Goal: Transaction & Acquisition: Purchase product/service

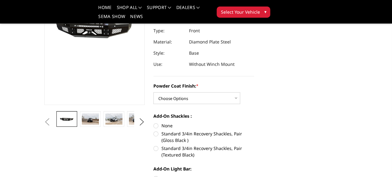
scroll to position [88, 0]
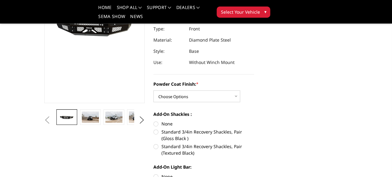
click at [152, 122] on img at bounding box center [160, 116] width 17 height 11
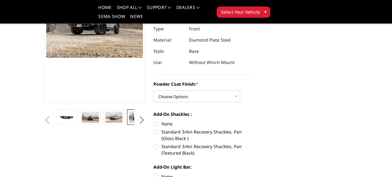
click at [129, 122] on img at bounding box center [137, 116] width 17 height 11
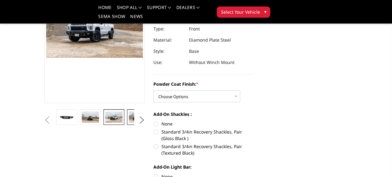
click at [105, 122] on img at bounding box center [113, 116] width 17 height 11
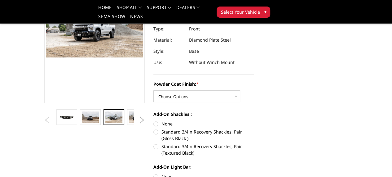
click at [105, 122] on img at bounding box center [113, 116] width 17 height 11
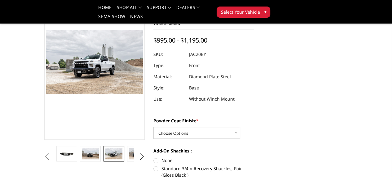
scroll to position [132, 0]
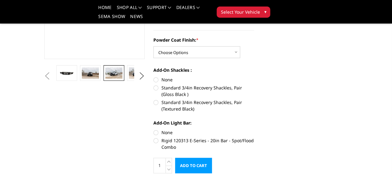
click at [260, 9] on span "Select Your Vehicle" at bounding box center [240, 12] width 39 height 7
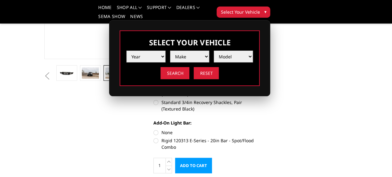
click at [165, 52] on select "Year 2025 2024 2023 2022 2021 2020 2019 2018 2017 2016 2015 2014 2013 2012 2011…" at bounding box center [145, 57] width 39 height 12
select select "yr_2023"
click at [165, 51] on select "Year 2025 2024 2023 2022 2021 2020 2019 2018 2017 2016 2015 2014 2013 2012 2011…" at bounding box center [145, 57] width 39 height 12
click at [209, 52] on select "Make Chevrolet Ford GMC Ram Toyota" at bounding box center [189, 57] width 39 height 12
select select "mk_chevrolet"
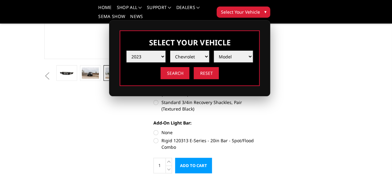
click at [209, 51] on select "Make Chevrolet Ford GMC Ram Toyota" at bounding box center [189, 57] width 39 height 12
click at [253, 53] on select "Model Silverado 1500 Silverado 2500 / 3500 Silverado 4500 / 5500 / 6500" at bounding box center [233, 57] width 39 height 12
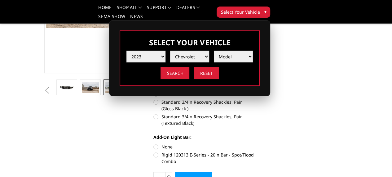
select select "md_silverado-2500-3500"
click at [253, 51] on select "Model Silverado 1500 Silverado 2500 / 3500 Silverado 4500 / 5500 / 6500" at bounding box center [233, 57] width 39 height 12
click at [189, 69] on input "Search" at bounding box center [175, 73] width 29 height 12
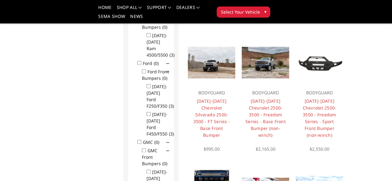
scroll to position [296, 0]
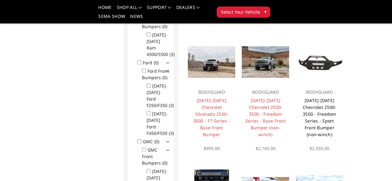
click at [336, 109] on link "[DATE]-[DATE] Chevrolet 2500-3500 - Freedom Series - Sport Front Bumper (non-wi…" at bounding box center [319, 118] width 34 height 40
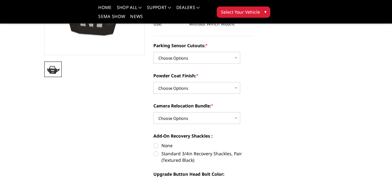
scroll to position [136, 0]
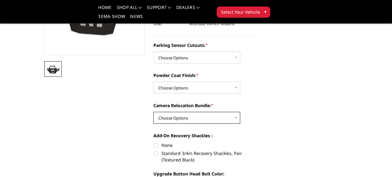
click at [216, 112] on select "Choose Options WITH Camera Relocation Bundle WITHOUT Camera Relocation Bundle" at bounding box center [196, 118] width 87 height 12
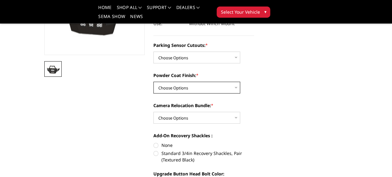
click at [205, 81] on select "Choose Options Bare Metal Texture Black Powder Coat" at bounding box center [196, 87] width 87 height 12
click at [204, 81] on select "Choose Options Bare Metal Texture Black Powder Coat" at bounding box center [196, 87] width 87 height 12
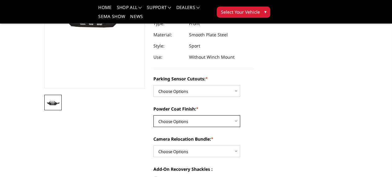
scroll to position [100, 0]
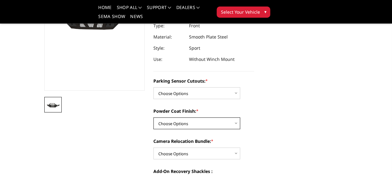
click at [191, 117] on select "Choose Options Bare Metal Texture Black Powder Coat" at bounding box center [196, 123] width 87 height 12
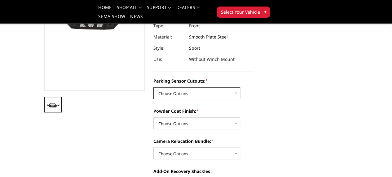
click at [185, 87] on select "Choose Options No - Without Parking Sensor Cutouts Yes - With Parking Sensor Cu…" at bounding box center [196, 93] width 87 height 12
click at [186, 51] on div "2020-2023 Chevrolet 2500-3500 - Freedom Series - Sport Front Bumper (non-winch)…" at bounding box center [203, 4] width 101 height 136
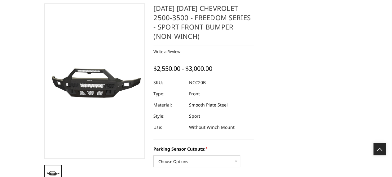
scroll to position [0, 1]
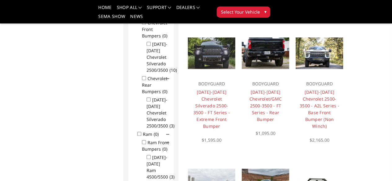
scroll to position [172, 0]
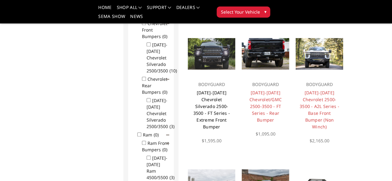
click at [200, 109] on link "[DATE]-[DATE] Chevrolet Silverado 2500-3500 - FT Series - Extreme Front Bumper" at bounding box center [211, 110] width 37 height 40
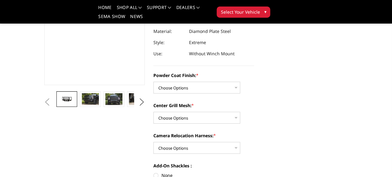
scroll to position [106, 0]
click at [181, 82] on select "Choose Options Bare Metal Gloss Black Powder Coat Textured Black Powder Coat" at bounding box center [196, 88] width 87 height 12
select select "3243"
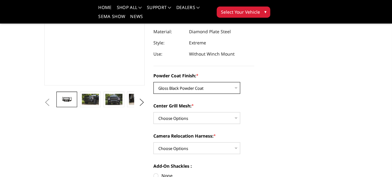
click at [153, 82] on select "Choose Options Bare Metal Gloss Black Powder Coat Textured Black Powder Coat" at bounding box center [196, 88] width 87 height 12
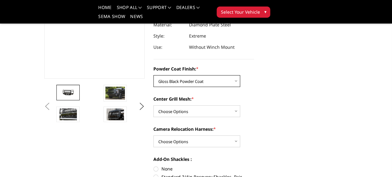
scroll to position [123, 0]
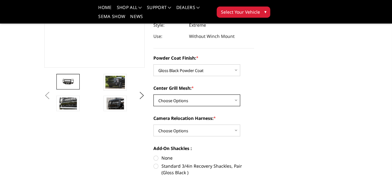
click at [191, 94] on select "Choose Options WITH Expanded Metal in Center Grill WITHOUT Expanded Metal in Ce…" at bounding box center [196, 100] width 87 height 12
select select "3245"
click at [153, 94] on select "Choose Options WITH Expanded Metal in Center Grill WITHOUT Expanded Metal in Ce…" at bounding box center [196, 100] width 87 height 12
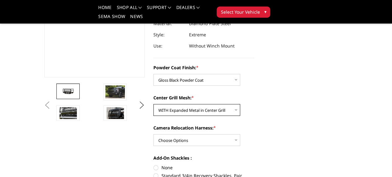
scroll to position [116, 0]
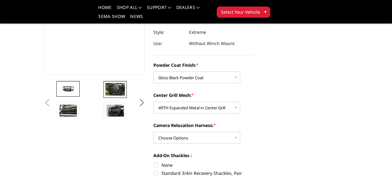
click at [105, 96] on img at bounding box center [115, 89] width 20 height 13
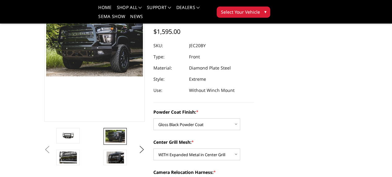
scroll to position [69, 0]
click at [152, 143] on img at bounding box center [162, 136] width 20 height 13
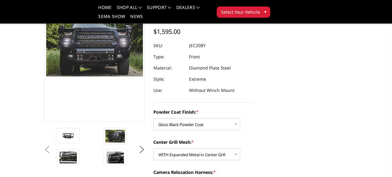
click at [152, 143] on img at bounding box center [162, 136] width 20 height 13
click at [105, 143] on img at bounding box center [115, 136] width 20 height 13
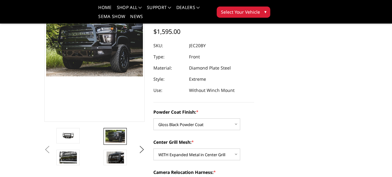
click at [200, 143] on img at bounding box center [210, 136] width 20 height 13
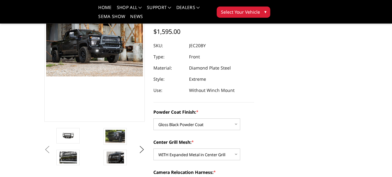
click at [200, 143] on img at bounding box center [210, 136] width 20 height 13
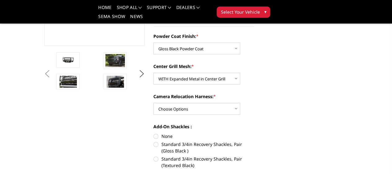
scroll to position [146, 0]
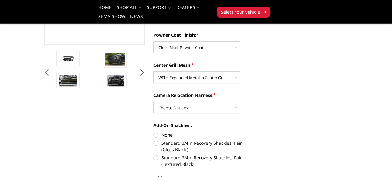
click at [139, 77] on button "Next" at bounding box center [141, 72] width 9 height 9
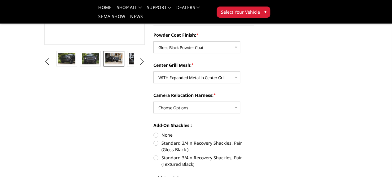
click at [139, 66] on button "Next" at bounding box center [141, 61] width 9 height 9
click at [43, 66] on button "Previous" at bounding box center [47, 61] width 9 height 9
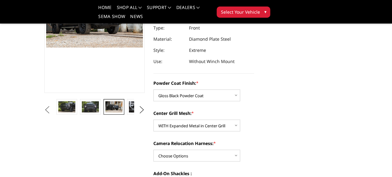
scroll to position [130, 1]
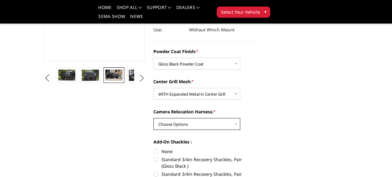
click at [182, 118] on select "Choose Options WITH Camera Relocation Harness WITHOUT Camera Relocation Harness" at bounding box center [196, 124] width 87 height 12
select select "3248"
click at [153, 118] on select "Choose Options WITH Camera Relocation Harness WITHOUT Camera Relocation Harness" at bounding box center [196, 124] width 87 height 12
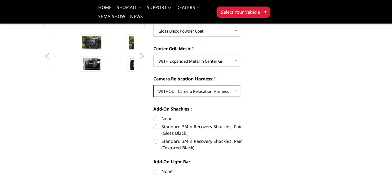
scroll to position [162, 0]
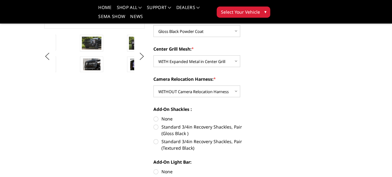
drag, startPoint x: 136, startPoint y: 95, endPoint x: 244, endPoint y: 84, distance: 108.7
click at [244, 84] on div "Powder Coat Finish: * Choose Options Bare Metal Gloss Black Powder Coat Texture…" at bounding box center [203, 101] width 101 height 172
click at [153, 115] on label "None" at bounding box center [203, 118] width 101 height 7
click at [153, 115] on input "None" at bounding box center [153, 115] width 0 height 0
radio input "true"
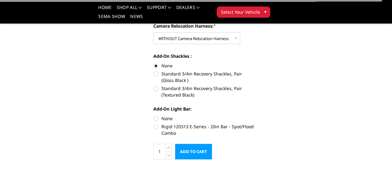
scroll to position [218, 1]
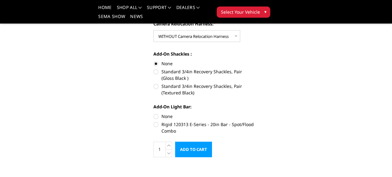
click at [155, 121] on label "Rigid 120313 E-Series - 20in Bar - Spot/Flood Combo" at bounding box center [203, 127] width 101 height 13
click at [254, 113] on input "Rigid 120313 E-Series - 20in Bar - Spot/Flood Combo" at bounding box center [254, 113] width 0 height 0
radio input "true"
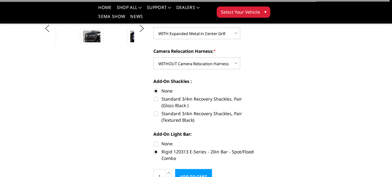
scroll to position [189, 1]
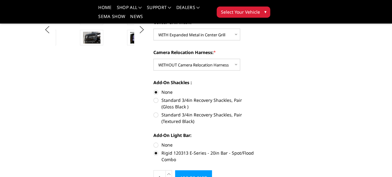
click at [153, 149] on label "Rigid 120313 E-Series - 20in Bar - Spot/Flood Combo" at bounding box center [203, 155] width 101 height 13
click at [254, 141] on input "Rigid 120313 E-Series - 20in Bar - Spot/Flood Combo" at bounding box center [254, 141] width 0 height 0
click at [154, 141] on label "None" at bounding box center [203, 144] width 101 height 7
click at [154, 141] on input "None" at bounding box center [153, 141] width 0 height 0
radio input "true"
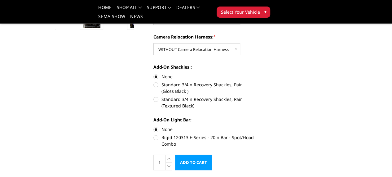
scroll to position [210, 1]
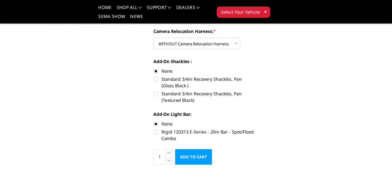
click at [155, 128] on label "Rigid 120313 E-Series - 20in Bar - Spot/Flood Combo" at bounding box center [203, 134] width 101 height 13
click at [254, 120] on input "Rigid 120313 E-Series - 20in Bar - Spot/Flood Combo" at bounding box center [254, 120] width 0 height 0
radio input "true"
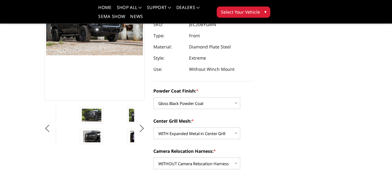
scroll to position [91, 1]
click at [223, 121] on img at bounding box center [233, 114] width 20 height 13
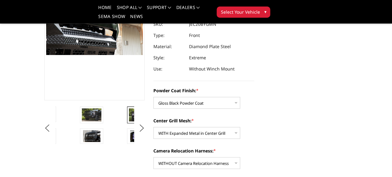
click at [129, 121] on img at bounding box center [139, 114] width 20 height 13
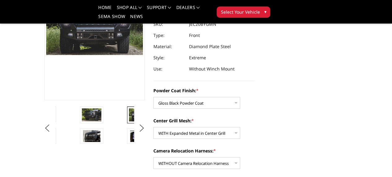
click at [129, 121] on img at bounding box center [139, 114] width 20 height 13
click at [80, 123] on link at bounding box center [91, 114] width 23 height 17
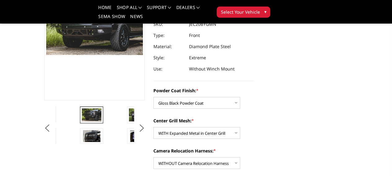
click at [80, 123] on link at bounding box center [91, 114] width 23 height 17
drag, startPoint x: 35, startPoint y: 136, endPoint x: 82, endPoint y: 90, distance: 65.3
click at [82, 90] on section "Previous Next" at bounding box center [94, 47] width 109 height 205
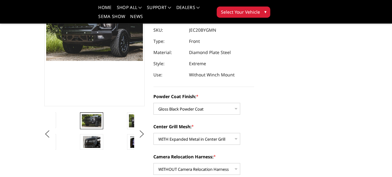
scroll to position [85, 1]
click at [176, 127] on img at bounding box center [186, 120] width 20 height 13
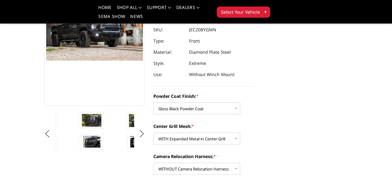
click at [176, 127] on img at bounding box center [186, 120] width 20 height 13
drag, startPoint x: 84, startPoint y: 148, endPoint x: 53, endPoint y: 147, distance: 31.0
click at [176, 127] on img at bounding box center [186, 120] width 20 height 13
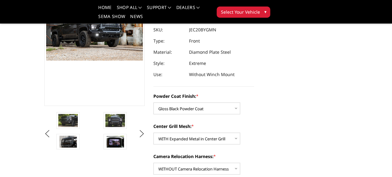
click at [149, 134] on li at bounding box center [172, 123] width 47 height 22
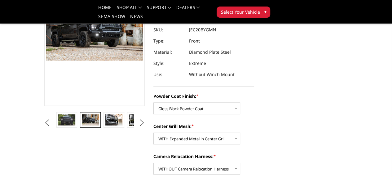
click at [61, 74] on figure at bounding box center [94, 28] width 101 height 155
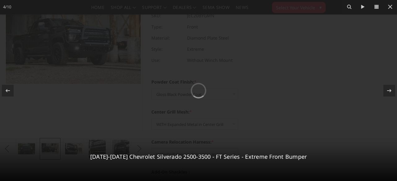
click at [61, 74] on div at bounding box center [198, 90] width 397 height 181
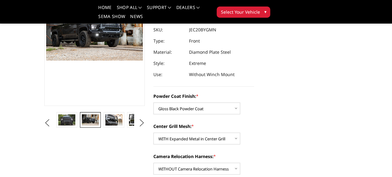
drag, startPoint x: 200, startPoint y: 82, endPoint x: 172, endPoint y: 65, distance: 33.1
click at [184, 77] on section "2020-2023 Chevrolet Silverado 2500-3500 - FT Series - Extreme Front Bumper Writ…" at bounding box center [203, 123] width 109 height 345
click at [53, 51] on img at bounding box center [94, 28] width 97 height 65
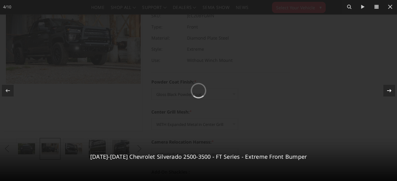
click at [387, 88] on icon at bounding box center [388, 90] width 7 height 7
click at [387, 88] on div "6 / 10 2020-2023 Chevrolet Silverado 2500-3500 - FT Series - Extreme Front Bump…" at bounding box center [198, 90] width 397 height 181
click at [361, 8] on icon at bounding box center [362, 7] width 3 height 4
click at [361, 7] on icon at bounding box center [362, 6] width 7 height 7
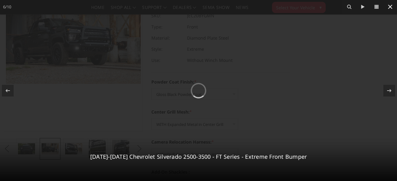
click at [389, 5] on icon at bounding box center [389, 6] width 7 height 7
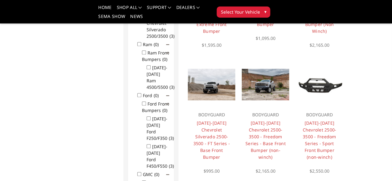
scroll to position [267, 0]
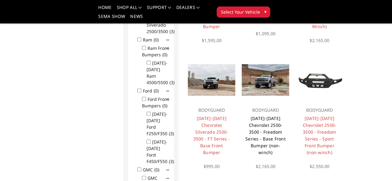
click at [264, 147] on link "[DATE]-[DATE] Chevrolet 2500-3500 - Freedom Series - Base Front Bumper (non-win…" at bounding box center [265, 136] width 40 height 40
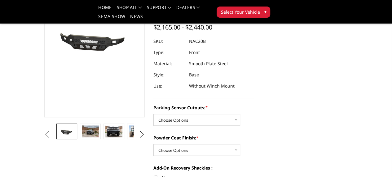
scroll to position [75, 0]
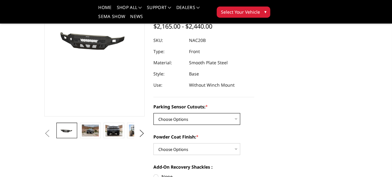
click at [205, 113] on select "Choose Options No - Without Parking Sensor Cutouts Yes - With Parking Sensor Cu…" at bounding box center [196, 119] width 87 height 12
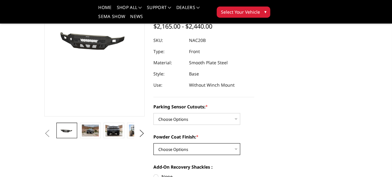
click at [203, 143] on select "Choose Options Bare Metal Texture Black Powder Coat" at bounding box center [196, 149] width 87 height 12
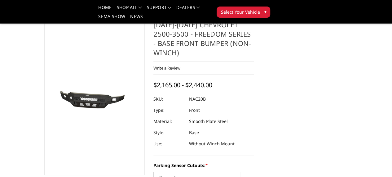
scroll to position [0, 0]
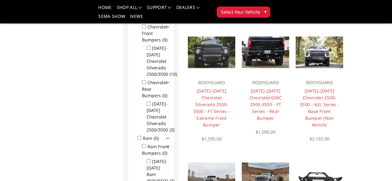
scroll to position [169, 0]
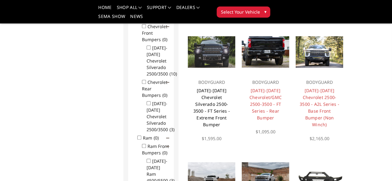
click at [193, 114] on link "[DATE]-[DATE] Chevrolet Silverado 2500-3500 - FT Series - Extreme Front Bumper" at bounding box center [211, 108] width 37 height 40
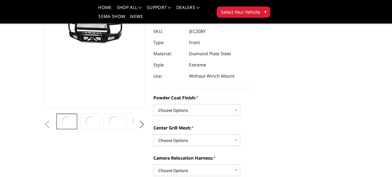
scroll to position [84, 0]
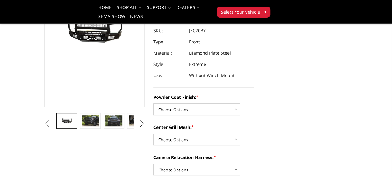
click at [152, 126] on img at bounding box center [160, 120] width 17 height 11
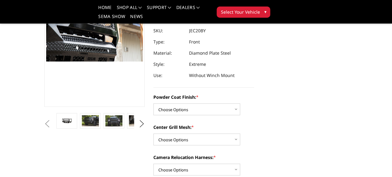
click at [152, 126] on img at bounding box center [160, 120] width 17 height 11
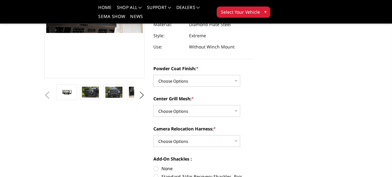
scroll to position [121, 0]
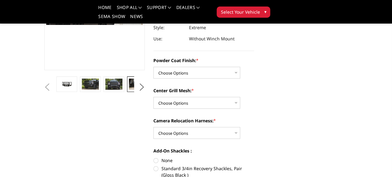
click at [129, 90] on img at bounding box center [137, 83] width 17 height 11
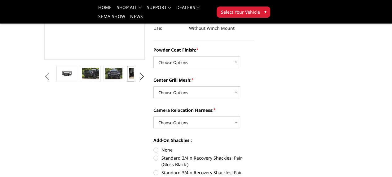
scroll to position [133, 0]
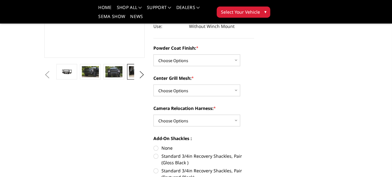
click at [129, 77] on img at bounding box center [137, 71] width 17 height 11
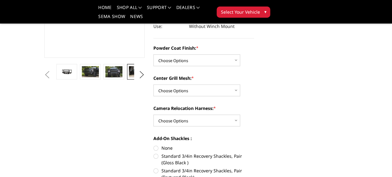
click at [129, 77] on img at bounding box center [137, 71] width 17 height 11
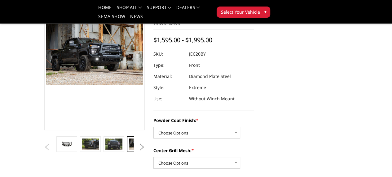
scroll to position [60, 0]
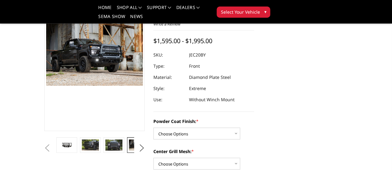
click at [81, 61] on img at bounding box center [94, 53] width 97 height 65
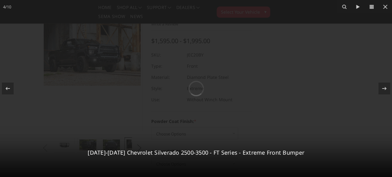
scroll to position [60, 0]
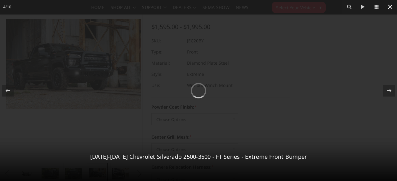
click at [389, 8] on icon at bounding box center [389, 6] width 7 height 7
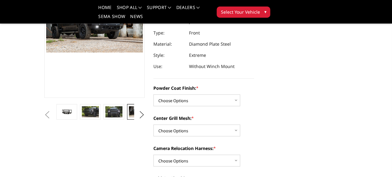
scroll to position [93, 0]
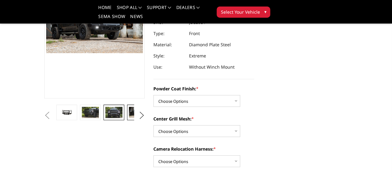
click at [105, 118] on img at bounding box center [113, 112] width 17 height 11
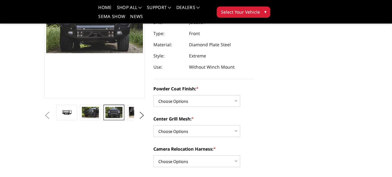
click at [105, 118] on img at bounding box center [113, 112] width 17 height 11
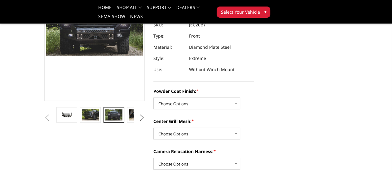
scroll to position [90, 1]
click at [129, 120] on img at bounding box center [137, 114] width 17 height 11
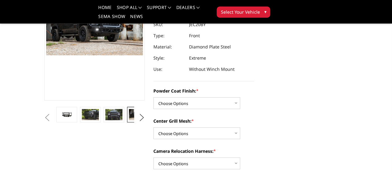
click at [129, 120] on img at bounding box center [137, 114] width 17 height 11
click at [152, 120] on img at bounding box center [160, 114] width 17 height 11
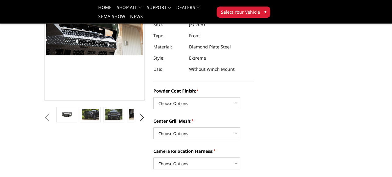
click at [152, 120] on img at bounding box center [160, 114] width 17 height 11
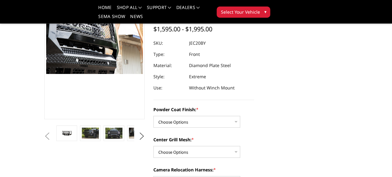
scroll to position [78, 1]
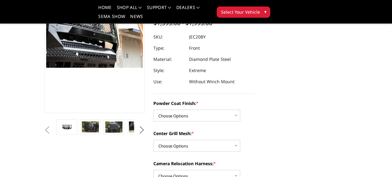
click at [141, 134] on button "Next" at bounding box center [141, 129] width 9 height 9
click at [152, 132] on img at bounding box center [160, 126] width 17 height 11
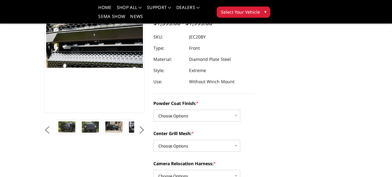
click at [152, 132] on img at bounding box center [160, 126] width 17 height 11
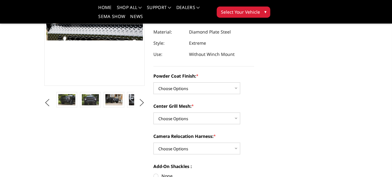
scroll to position [106, 0]
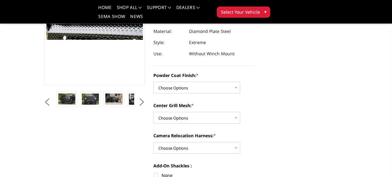
click at [152, 104] on img at bounding box center [160, 98] width 17 height 11
click at [139, 107] on button "Next" at bounding box center [141, 101] width 9 height 9
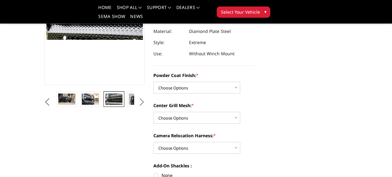
click at [139, 107] on button "Next" at bounding box center [141, 101] width 9 height 9
click at [105, 104] on img at bounding box center [113, 98] width 17 height 11
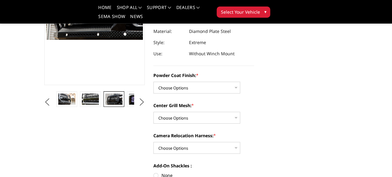
click at [105, 104] on img at bounding box center [113, 98] width 17 height 11
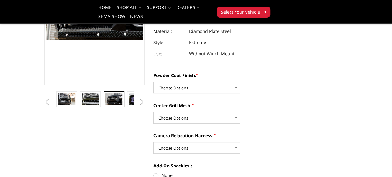
click at [105, 104] on img at bounding box center [113, 98] width 17 height 11
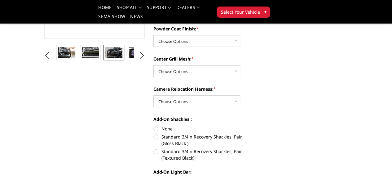
scroll to position [156, 0]
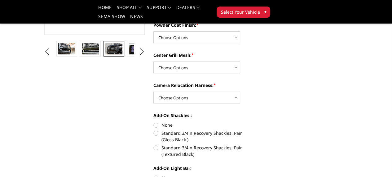
click at [152, 54] on img at bounding box center [160, 48] width 17 height 11
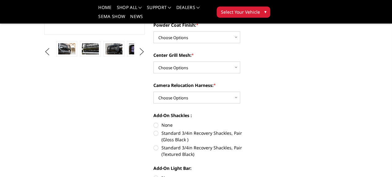
click at [152, 54] on img at bounding box center [160, 48] width 17 height 11
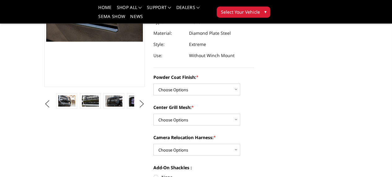
scroll to position [106, 1]
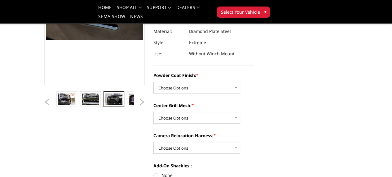
click at [105, 104] on img at bounding box center [113, 98] width 17 height 11
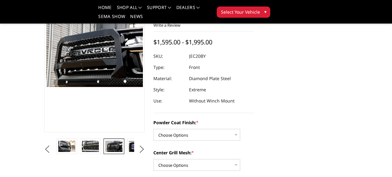
scroll to position [108, 1]
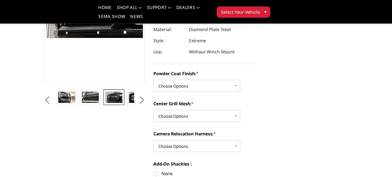
click at [55, 111] on li at bounding box center [67, 100] width 24 height 22
click at [82, 103] on img at bounding box center [90, 96] width 17 height 11
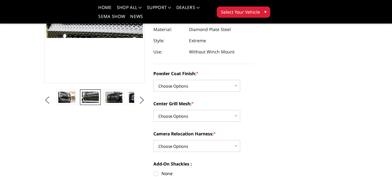
click at [82, 103] on img at bounding box center [90, 96] width 17 height 11
click at [43, 105] on button "Previous" at bounding box center [47, 99] width 9 height 9
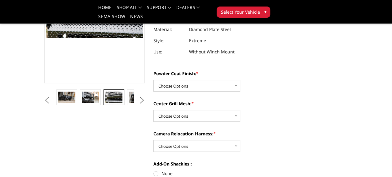
click at [43, 105] on button "Previous" at bounding box center [47, 99] width 9 height 9
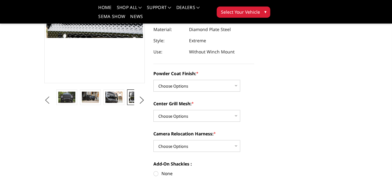
click at [43, 105] on button "Previous" at bounding box center [47, 99] width 9 height 9
click at [82, 103] on img at bounding box center [90, 96] width 17 height 11
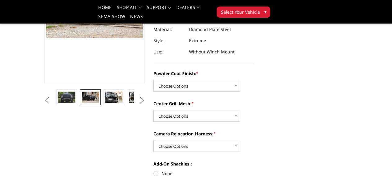
click at [82, 103] on img at bounding box center [90, 96] width 17 height 11
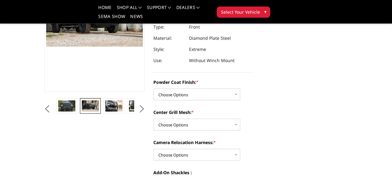
scroll to position [105, 1]
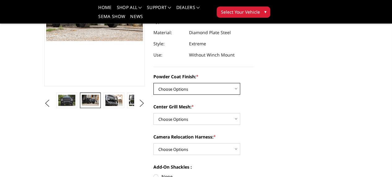
click at [194, 83] on select "Choose Options Bare Metal Gloss Black Powder Coat Textured Black Powder Coat" at bounding box center [196, 89] width 87 height 12
select select "3243"
click at [153, 83] on select "Choose Options Bare Metal Gloss Black Powder Coat Textured Black Powder Coat" at bounding box center [196, 89] width 87 height 12
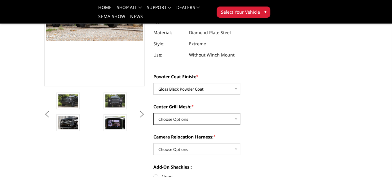
click at [189, 113] on select "Choose Options WITH Expanded Metal in Center Grill WITHOUT Expanded Metal in Ce…" at bounding box center [196, 119] width 87 height 12
click at [153, 113] on select "Choose Options WITH Expanded Metal in Center Grill WITHOUT Expanded Metal in Ce…" at bounding box center [196, 119] width 87 height 12
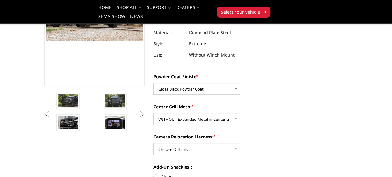
click at [141, 119] on button "Next" at bounding box center [141, 113] width 9 height 9
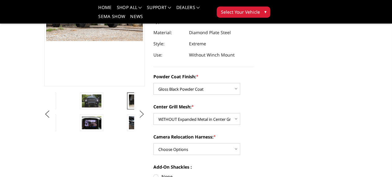
click at [141, 119] on button "Next" at bounding box center [141, 113] width 9 height 9
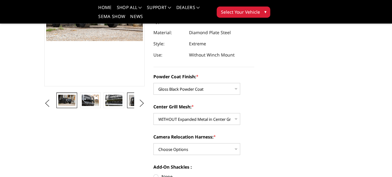
click at [127, 108] on link at bounding box center [137, 99] width 20 height 15
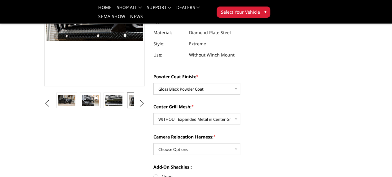
click at [129, 106] on img at bounding box center [137, 100] width 17 height 11
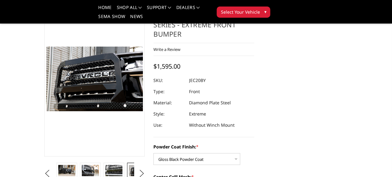
scroll to position [35, 1]
click at [191, 174] on small "*" at bounding box center [192, 177] width 2 height 6
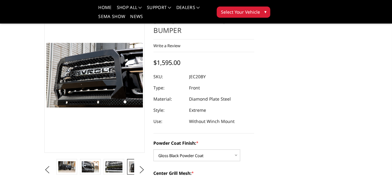
select select "3245"
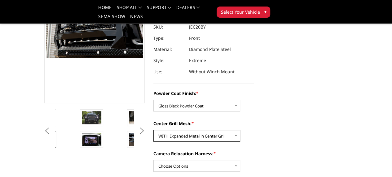
scroll to position [89, 1]
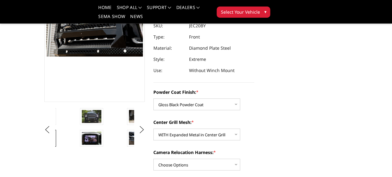
click at [176, 123] on img at bounding box center [186, 116] width 20 height 13
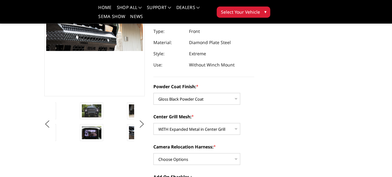
scroll to position [97, 1]
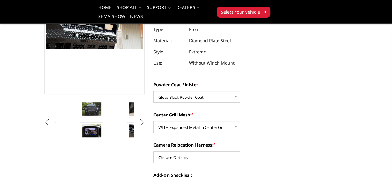
click at [139, 127] on button "Next" at bounding box center [141, 121] width 9 height 9
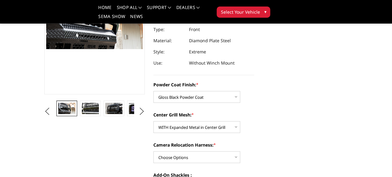
click at [151, 116] on link at bounding box center [161, 107] width 20 height 15
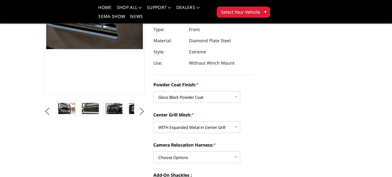
click at [151, 116] on link at bounding box center [161, 107] width 20 height 15
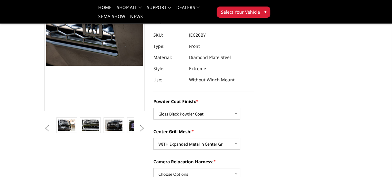
scroll to position [84, 0]
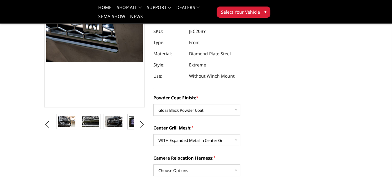
click at [129, 127] on img at bounding box center [137, 121] width 17 height 11
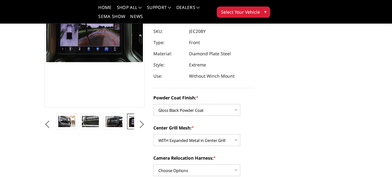
click at [129, 127] on img at bounding box center [137, 121] width 17 height 11
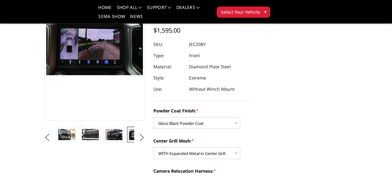
scroll to position [70, 0]
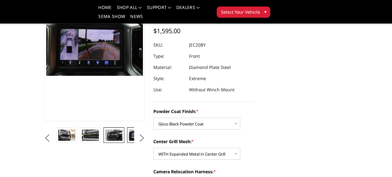
click at [105, 140] on img at bounding box center [113, 134] width 17 height 11
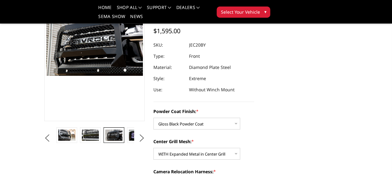
click at [105, 140] on img at bounding box center [113, 134] width 17 height 11
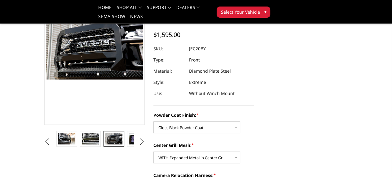
scroll to position [67, 0]
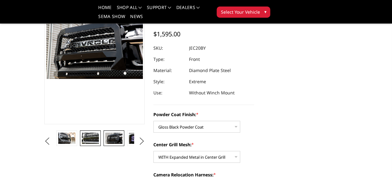
click at [82, 143] on img at bounding box center [90, 137] width 17 height 11
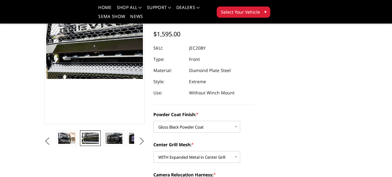
click at [82, 143] on img at bounding box center [90, 137] width 17 height 11
click at [43, 146] on button "Previous" at bounding box center [47, 140] width 9 height 9
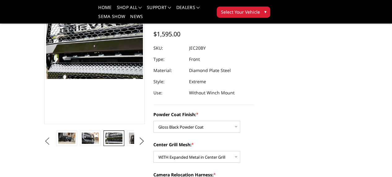
click at [43, 146] on button "Previous" at bounding box center [47, 140] width 9 height 9
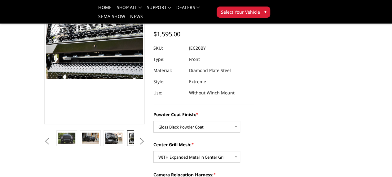
click at [43, 146] on button "Previous" at bounding box center [47, 140] width 9 height 9
click at [82, 143] on img at bounding box center [90, 137] width 17 height 11
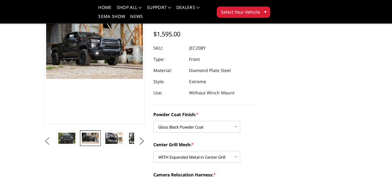
click at [43, 146] on button "Previous" at bounding box center [47, 140] width 9 height 9
click at [82, 143] on img at bounding box center [90, 137] width 17 height 11
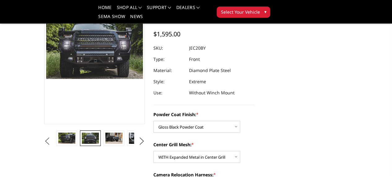
click at [43, 146] on button "Previous" at bounding box center [47, 140] width 9 height 9
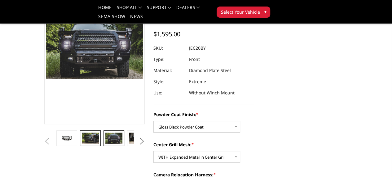
click at [82, 143] on img at bounding box center [90, 137] width 17 height 11
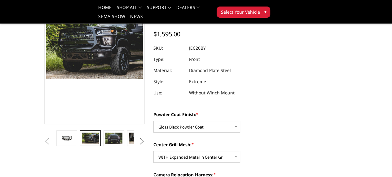
click at [82, 143] on img at bounding box center [90, 137] width 17 height 11
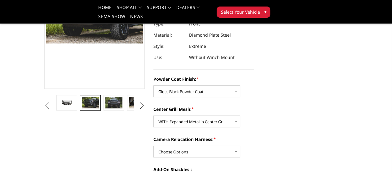
scroll to position [103, 0]
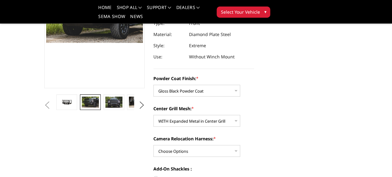
click at [43, 110] on button "Previous" at bounding box center [47, 104] width 9 height 9
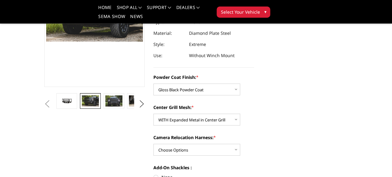
scroll to position [105, 0]
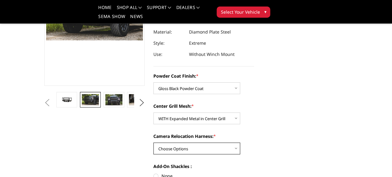
click at [181, 142] on select "Choose Options WITH Camera Relocation Harness WITHOUT Camera Relocation Harness" at bounding box center [196, 148] width 87 height 12
select select "3248"
click at [153, 142] on select "Choose Options WITH Camera Relocation Harness WITHOUT Camera Relocation Harness" at bounding box center [196, 148] width 87 height 12
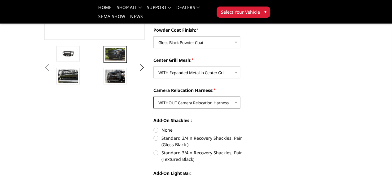
scroll to position [153, 1]
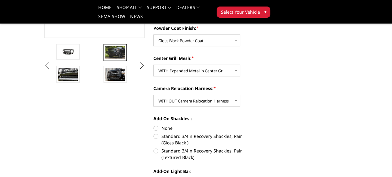
click at [153, 125] on label "None" at bounding box center [203, 128] width 101 height 7
click at [153, 125] on input "None" at bounding box center [153, 125] width 0 height 0
radio input "true"
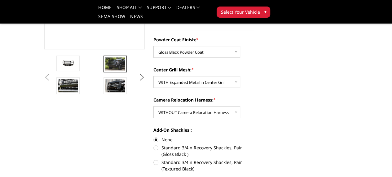
scroll to position [205, 1]
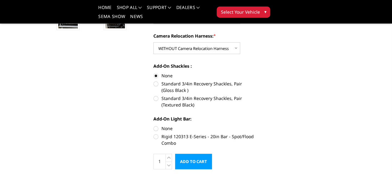
click at [153, 133] on label "Rigid 120313 E-Series - 20in Bar - Spot/Flood Combo" at bounding box center [203, 139] width 101 height 13
click at [254, 125] on input "Rigid 120313 E-Series - 20in Bar - Spot/Flood Combo" at bounding box center [254, 125] width 0 height 0
radio input "true"
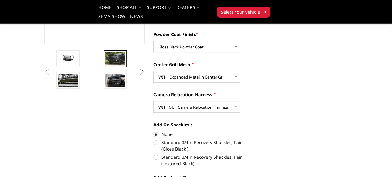
scroll to position [147, 1]
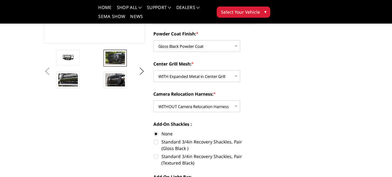
click at [43, 76] on button "Previous" at bounding box center [47, 71] width 9 height 9
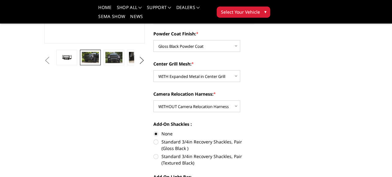
click at [139, 65] on button "Next" at bounding box center [141, 60] width 9 height 9
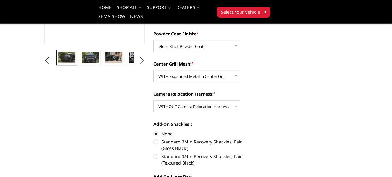
click at [139, 65] on button "Next" at bounding box center [141, 60] width 9 height 9
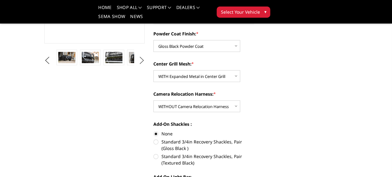
click at [139, 65] on button "Next" at bounding box center [141, 60] width 9 height 9
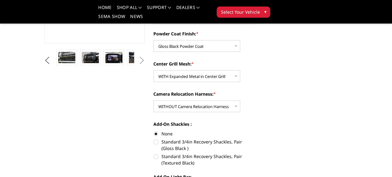
click at [139, 65] on button "Next" at bounding box center [141, 60] width 9 height 9
click at [152, 63] on img at bounding box center [160, 57] width 17 height 11
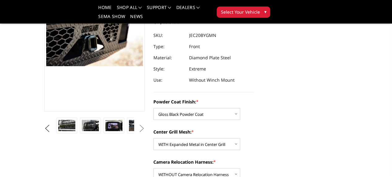
scroll to position [80, 1]
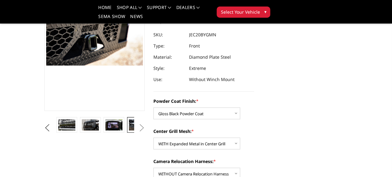
click at [127, 132] on link at bounding box center [137, 124] width 20 height 15
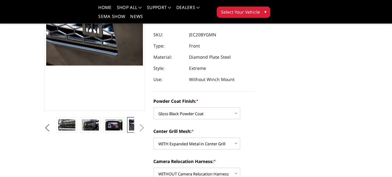
click at [140, 132] on button "Next" at bounding box center [141, 127] width 9 height 9
click at [152, 130] on img at bounding box center [160, 124] width 17 height 11
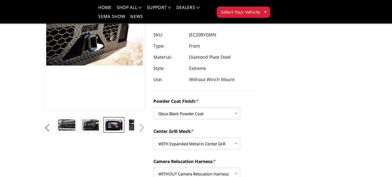
click at [105, 130] on img at bounding box center [113, 124] width 17 height 11
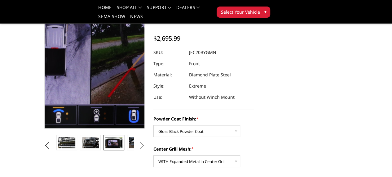
scroll to position [59, 1]
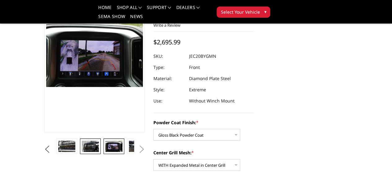
click at [82, 152] on img at bounding box center [90, 145] width 17 height 11
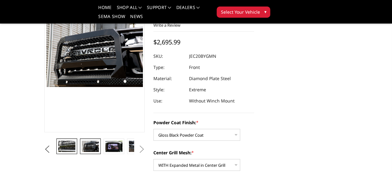
click at [56, 154] on link at bounding box center [66, 145] width 20 height 15
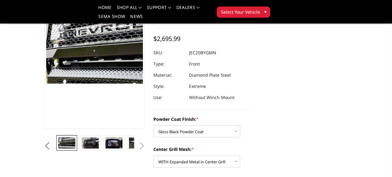
scroll to position [74, 1]
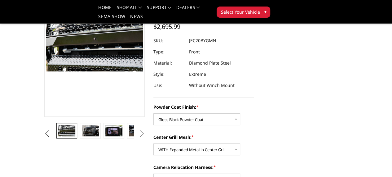
click at [43, 138] on button "Previous" at bounding box center [47, 133] width 9 height 9
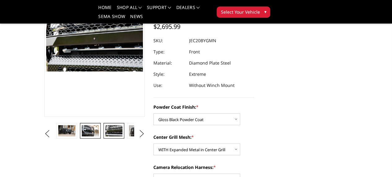
click at [82, 136] on img at bounding box center [90, 130] width 17 height 11
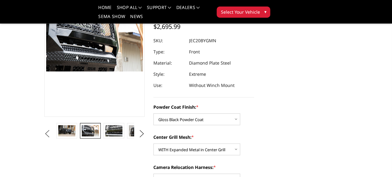
click at [43, 138] on button "Previous" at bounding box center [47, 133] width 9 height 9
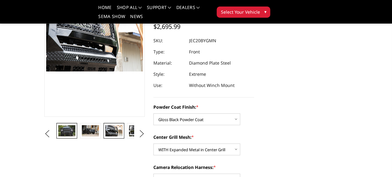
click at [58, 136] on img at bounding box center [66, 130] width 17 height 11
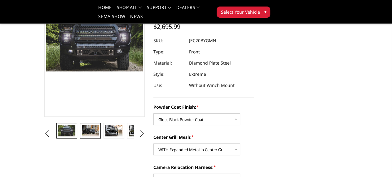
click at [82, 136] on img at bounding box center [90, 130] width 17 height 11
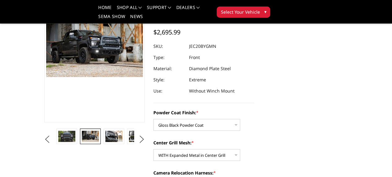
scroll to position [68, 0]
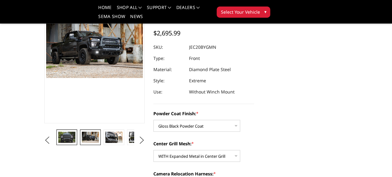
click at [58, 143] on img at bounding box center [66, 136] width 17 height 11
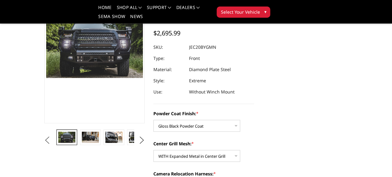
click at [43, 145] on button "Previous" at bounding box center [47, 139] width 9 height 9
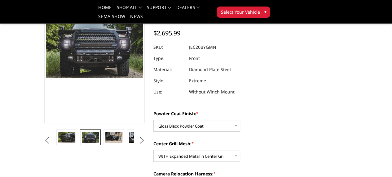
click at [43, 145] on button "Previous" at bounding box center [47, 139] width 9 height 9
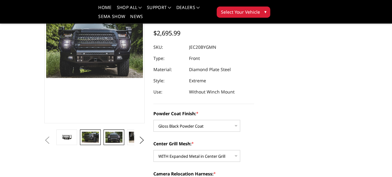
click at [82, 143] on img at bounding box center [90, 136] width 17 height 11
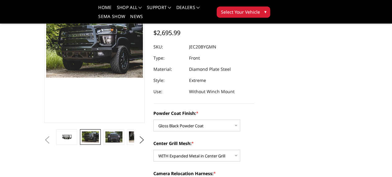
scroll to position [43, 0]
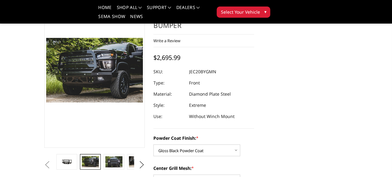
drag, startPoint x: 260, startPoint y: 108, endPoint x: 239, endPoint y: 30, distance: 80.7
click at [239, 34] on div "Write a Review Write a Review × [DATE]-[DATE] Chevrolet Silverado 2500-3500 - F…" at bounding box center [203, 40] width 101 height 13
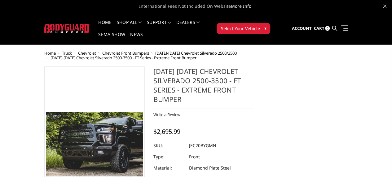
scroll to position [0, 0]
click at [383, 6] on icon at bounding box center [384, 6] width 3 height 3
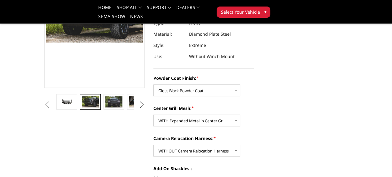
scroll to position [104, 1]
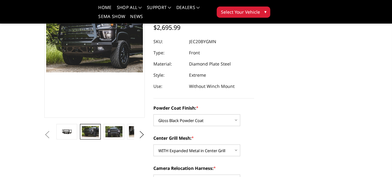
scroll to position [74, 1]
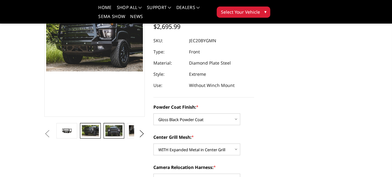
click at [105, 136] on img at bounding box center [113, 130] width 17 height 11
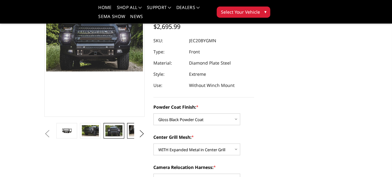
click at [129, 136] on img at bounding box center [137, 130] width 17 height 11
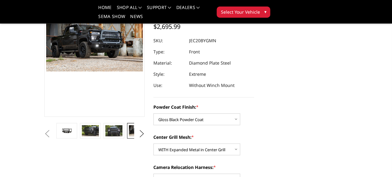
click at [152, 136] on img at bounding box center [160, 130] width 17 height 11
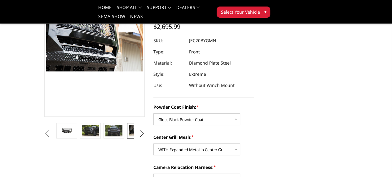
click at [129, 136] on img at bounding box center [137, 130] width 17 height 11
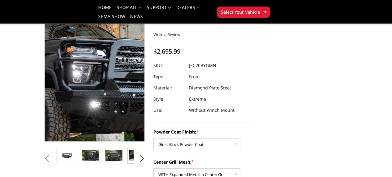
scroll to position [63, 1]
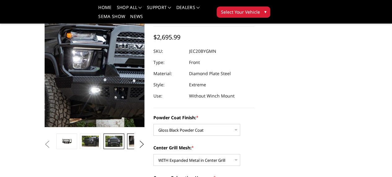
click at [105, 147] on img at bounding box center [113, 140] width 17 height 11
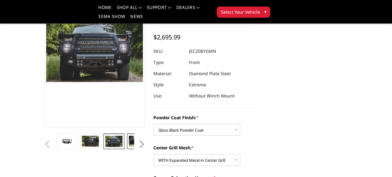
click at [129, 147] on img at bounding box center [137, 140] width 17 height 11
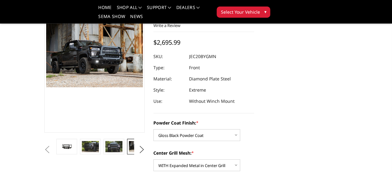
scroll to position [46, 1]
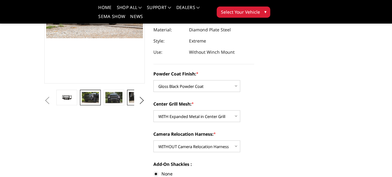
click at [82, 103] on img at bounding box center [90, 97] width 17 height 11
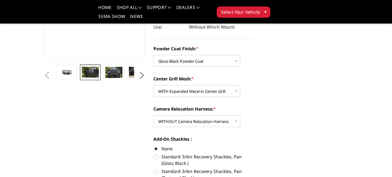
scroll to position [132, 1]
click at [129, 78] on img at bounding box center [137, 72] width 17 height 11
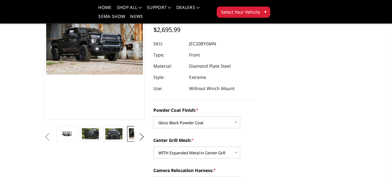
scroll to position [78, 1]
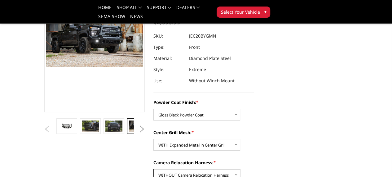
click at [192, 169] on select "Choose Options WITH Camera Relocation Harness WITHOUT Camera Relocation Harness" at bounding box center [196, 175] width 87 height 12
click at [153, 169] on select "Choose Options WITH Camera Relocation Harness WITHOUT Camera Relocation Harness" at bounding box center [196, 175] width 87 height 12
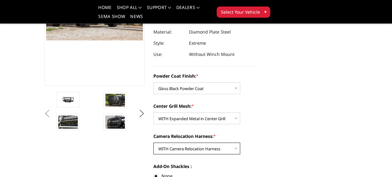
scroll to position [117, 1]
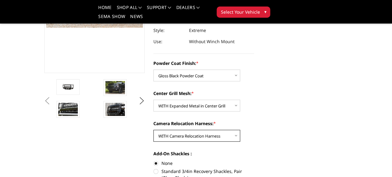
click at [209, 130] on select "Choose Options WITH Camera Relocation Harness WITHOUT Camera Relocation Harness" at bounding box center [196, 136] width 87 height 12
click at [153, 130] on select "Choose Options WITH Camera Relocation Harness WITHOUT Camera Relocation Harness" at bounding box center [196, 136] width 87 height 12
click at [188, 130] on select "Choose Options WITH Camera Relocation Harness WITHOUT Camera Relocation Harness" at bounding box center [196, 136] width 87 height 12
select select "3248"
click at [153, 130] on select "Choose Options WITH Camera Relocation Harness WITHOUT Camera Relocation Harness" at bounding box center [196, 136] width 87 height 12
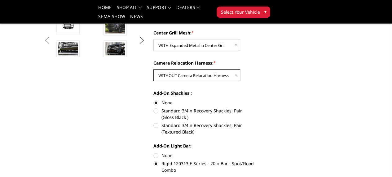
scroll to position [178, 1]
click at [153, 152] on label "None" at bounding box center [203, 155] width 101 height 7
click at [153, 152] on input "None" at bounding box center [153, 152] width 0 height 0
radio input "true"
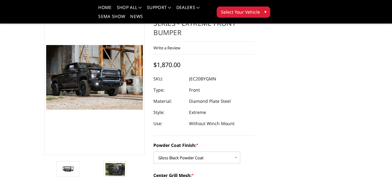
scroll to position [37, 1]
